Goal: Task Accomplishment & Management: Use online tool/utility

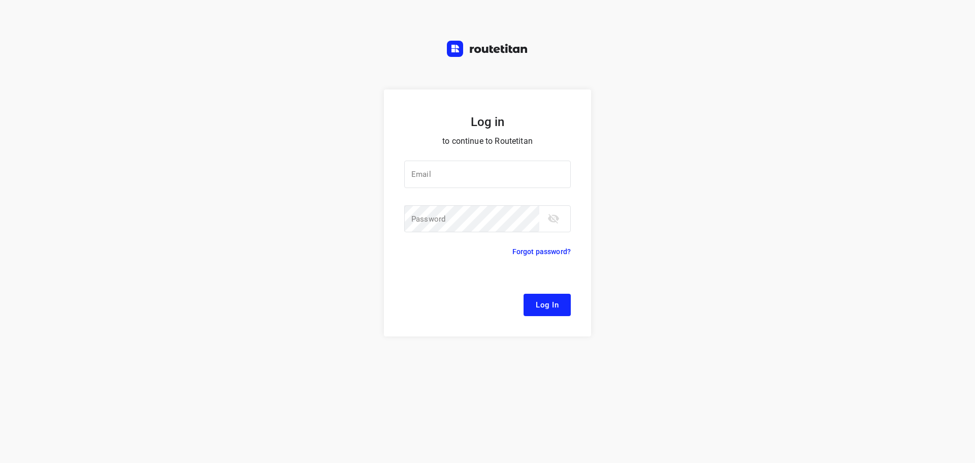
click at [0, 0] on div at bounding box center [0, 0] width 0 height 0
type input "[EMAIL_ADDRESS][DOMAIN_NAME]"
click at [541, 303] on span "Log In" at bounding box center [547, 304] width 23 height 13
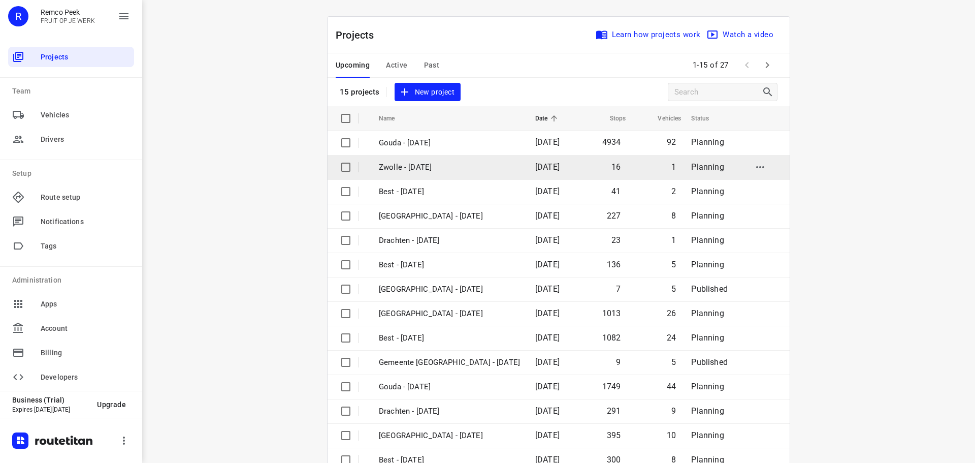
click at [0, 0] on div at bounding box center [0, 0] width 0 height 0
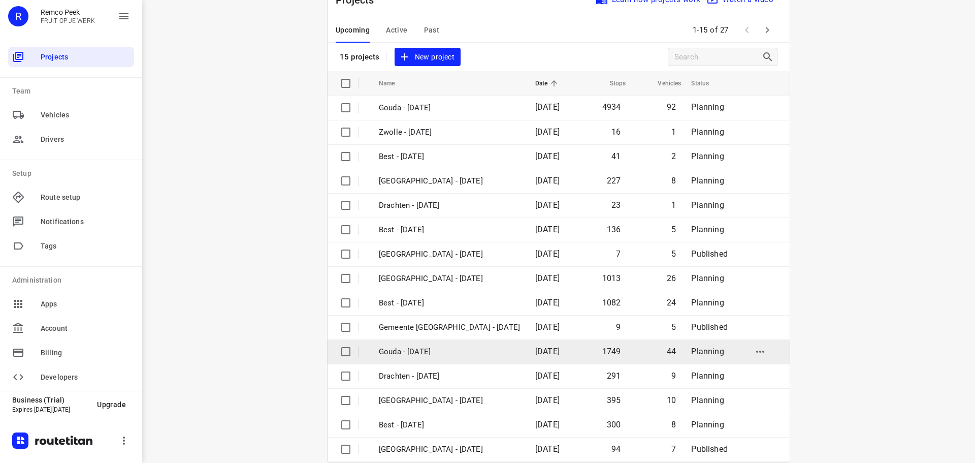
scroll to position [51, 0]
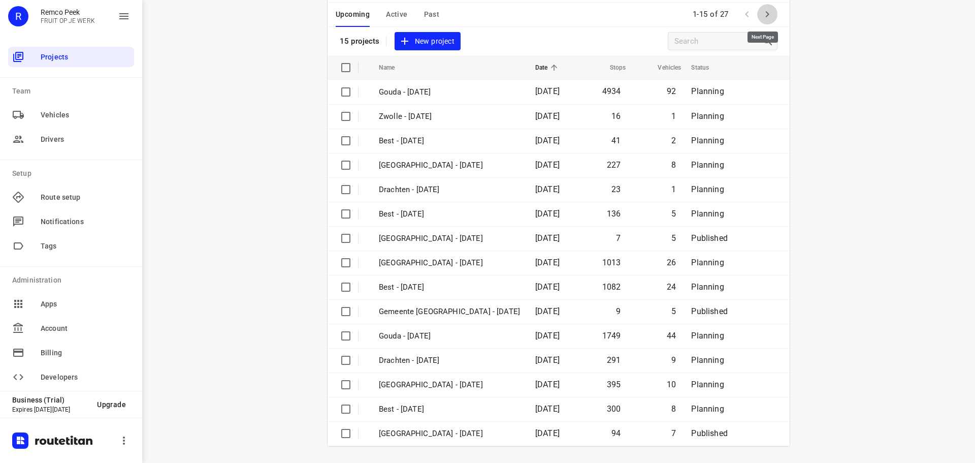
click at [761, 12] on icon "button" at bounding box center [767, 14] width 12 height 12
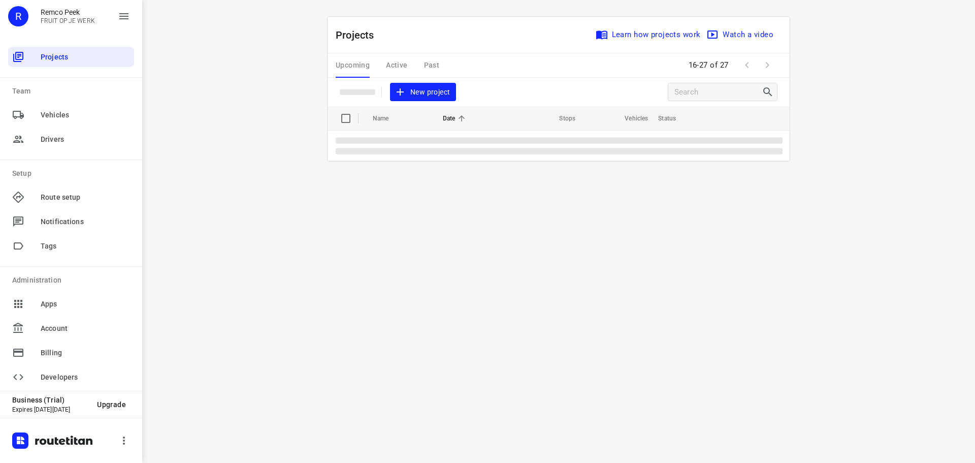
scroll to position [0, 0]
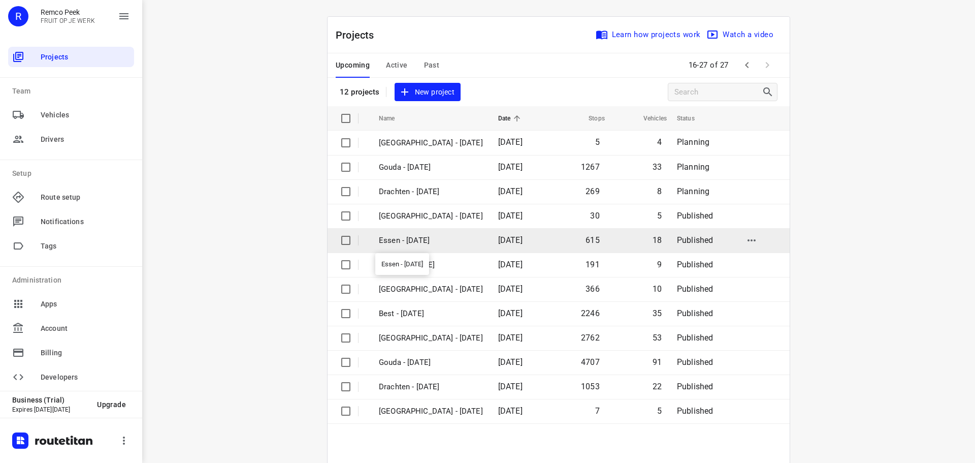
click at [425, 239] on p "Essen - [DATE]" at bounding box center [431, 241] width 104 height 12
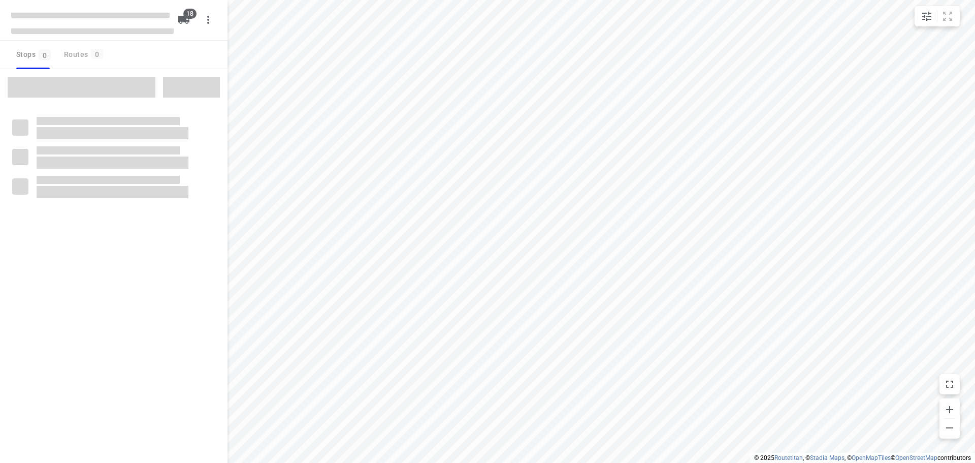
checkbox input "true"
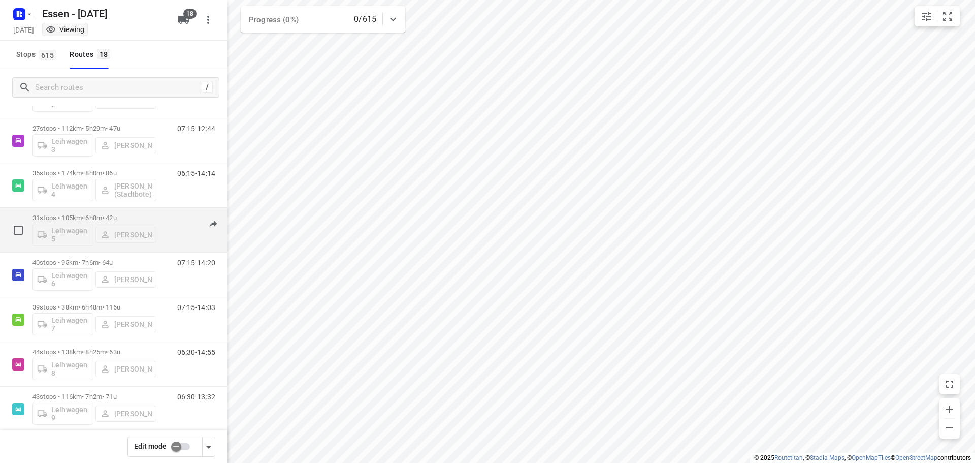
scroll to position [513, 0]
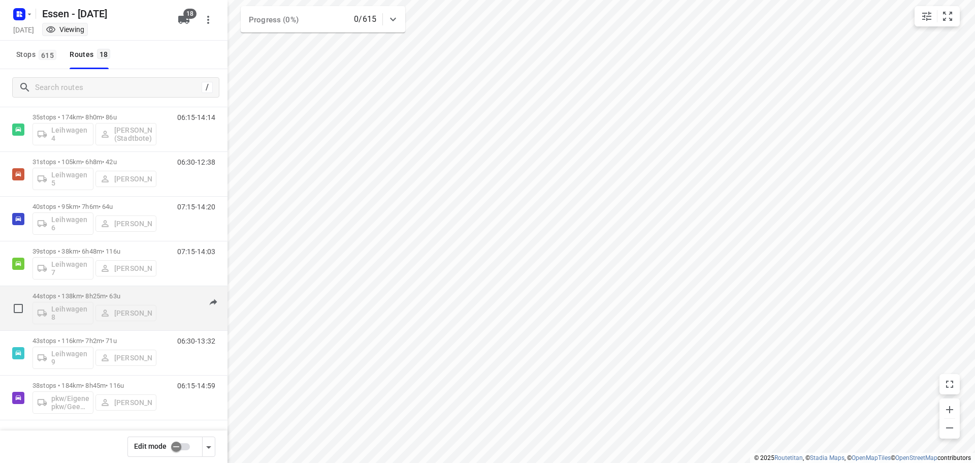
click at [90, 297] on p "44 stops • 138km • 8h25m • [DATE]" at bounding box center [95, 296] width 124 height 8
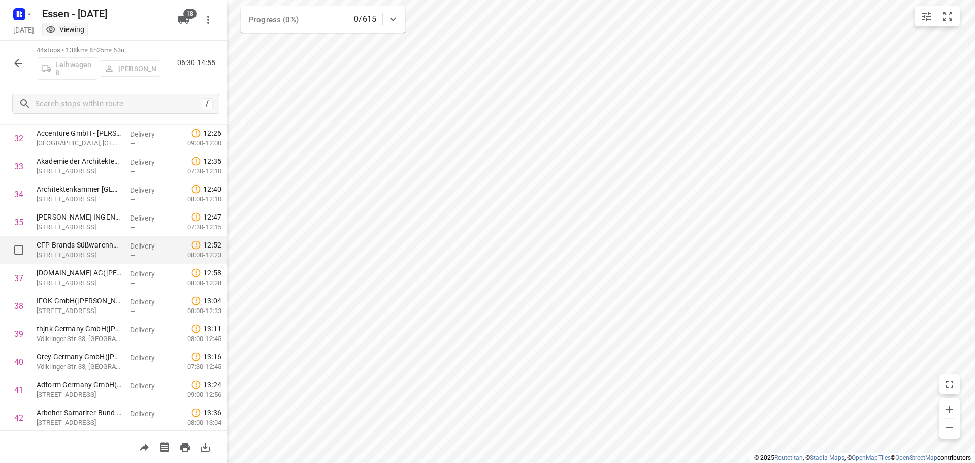
scroll to position [1000, 0]
